Goal: Information Seeking & Learning: Learn about a topic

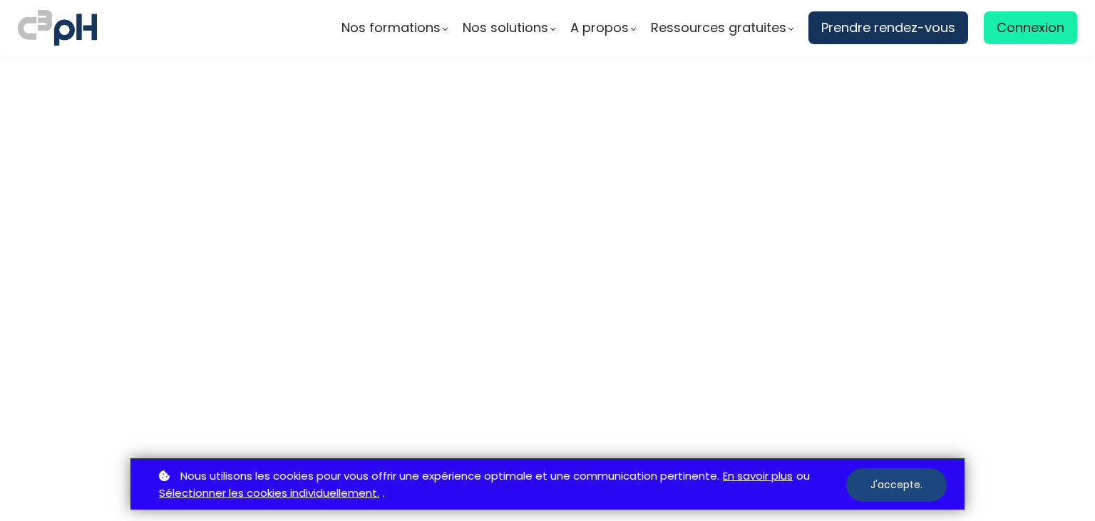
click at [881, 485] on button "J'accepte." at bounding box center [896, 484] width 100 height 33
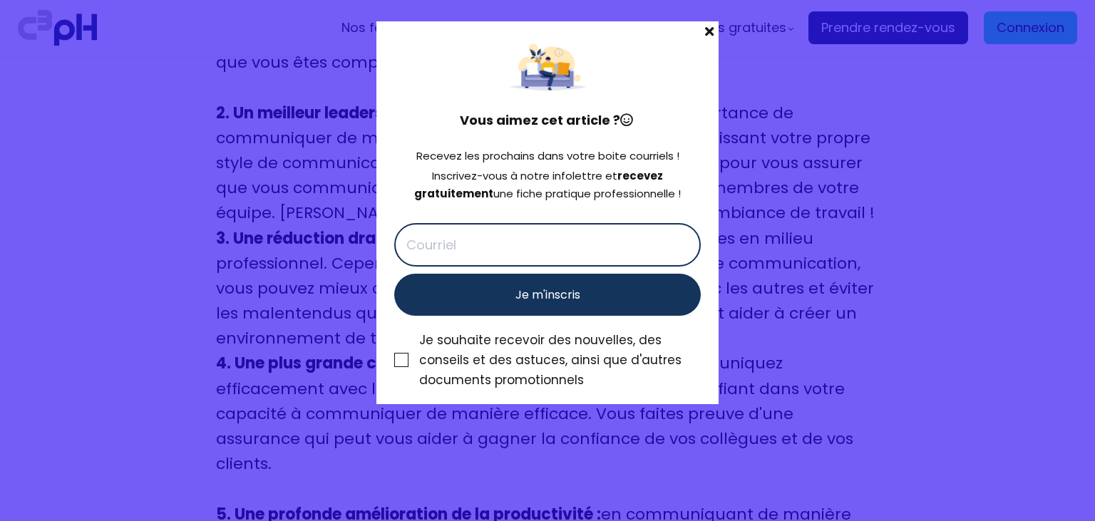
scroll to position [2009, 0]
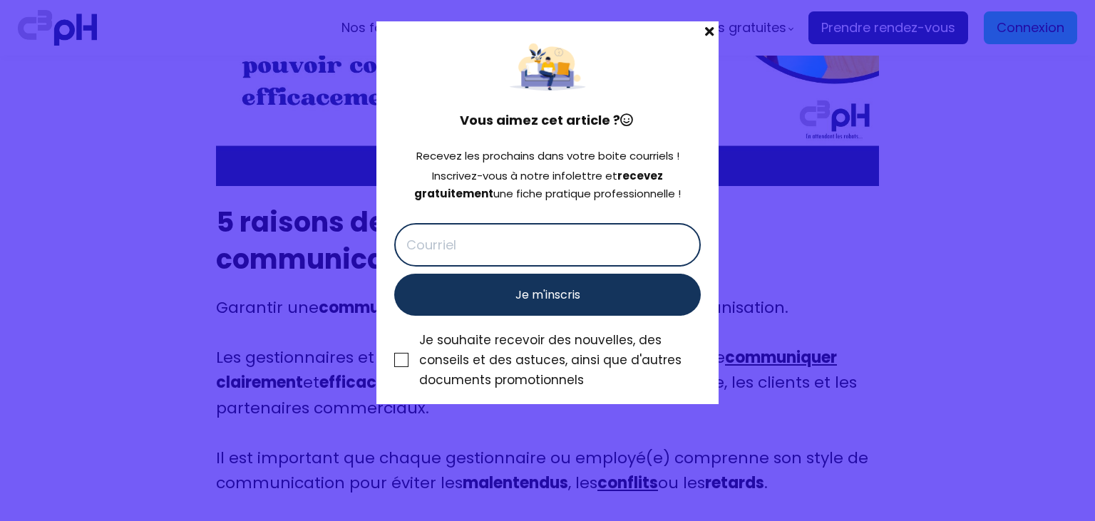
click at [708, 29] on span at bounding box center [709, 31] width 19 height 20
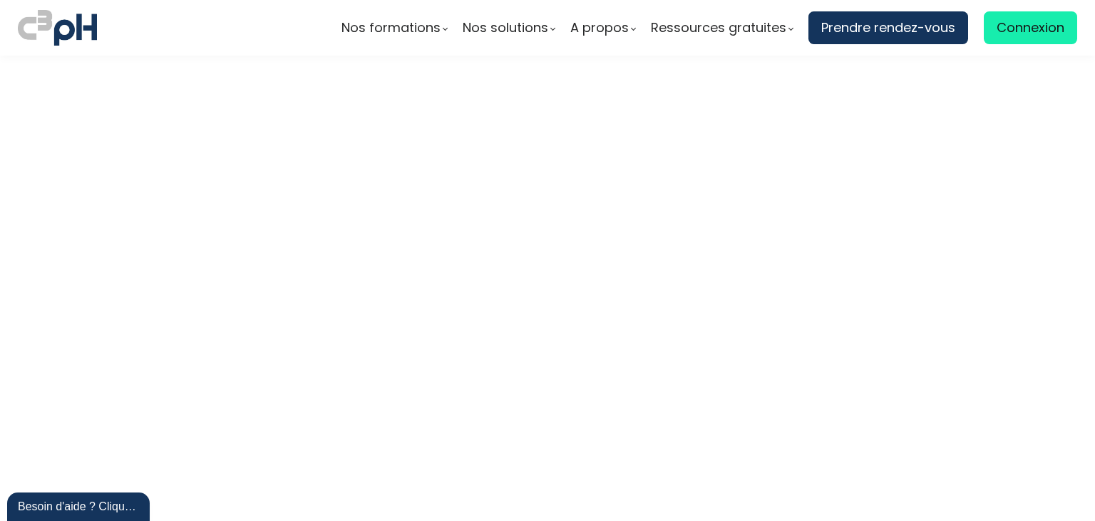
scroll to position [3916, 0]
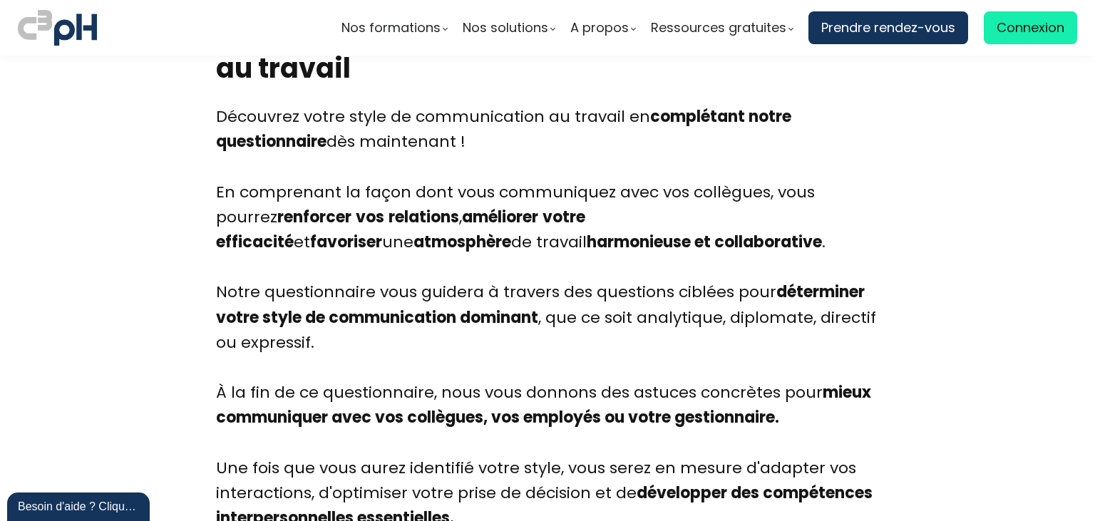
scroll to position [2447, 0]
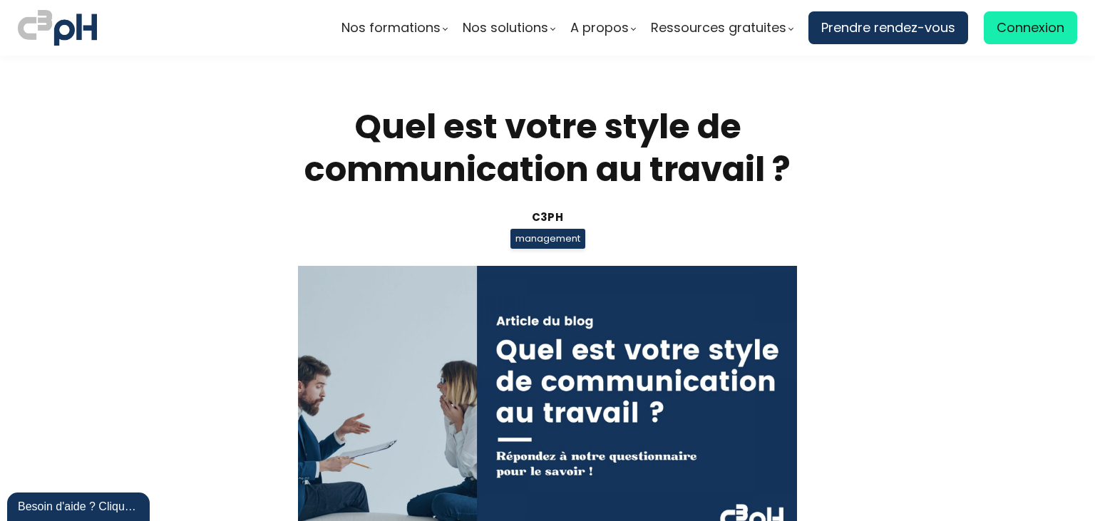
scroll to position [2447, 0]
